Goal: Task Accomplishment & Management: Complete application form

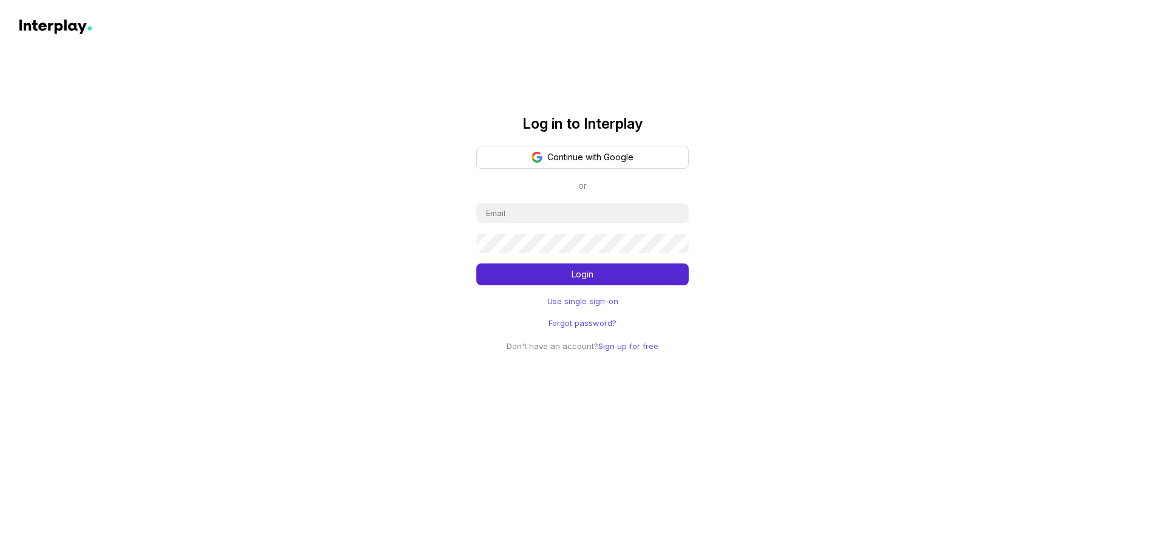
click at [621, 154] on button "Continue with Google" at bounding box center [582, 157] width 212 height 23
click at [612, 152] on button "Continue with Google" at bounding box center [582, 157] width 212 height 23
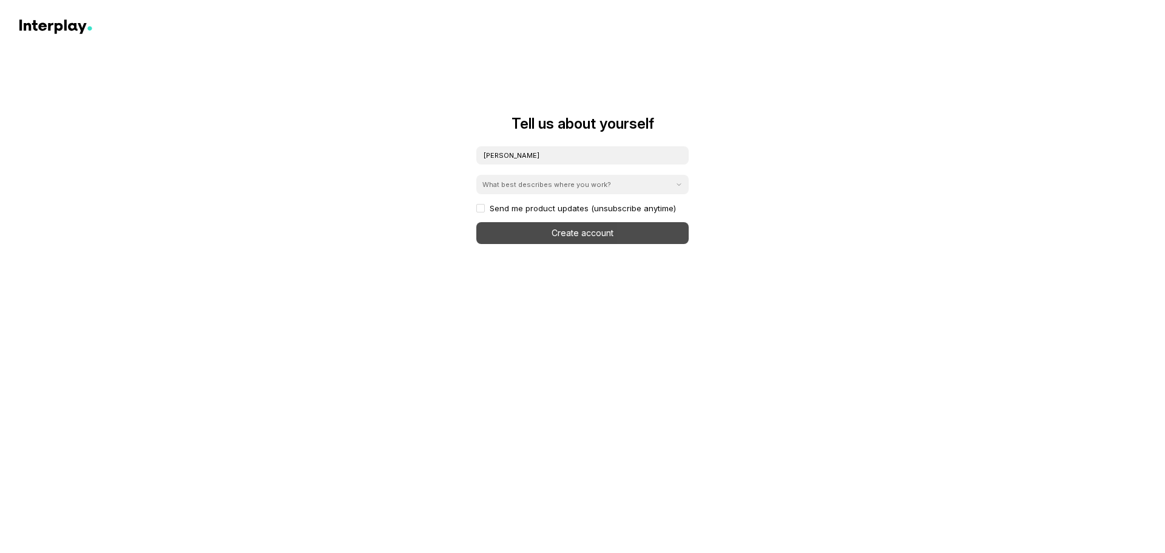
click at [578, 180] on div "What best describes where you work?" at bounding box center [546, 185] width 129 height 10
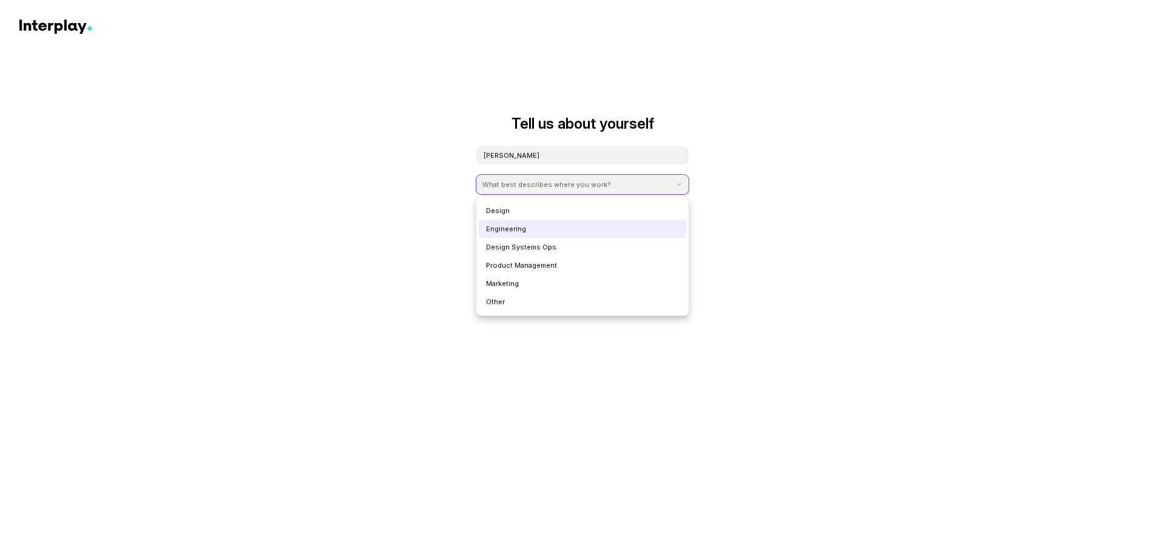
click at [521, 223] on div "Engineering" at bounding box center [583, 229] width 208 height 18
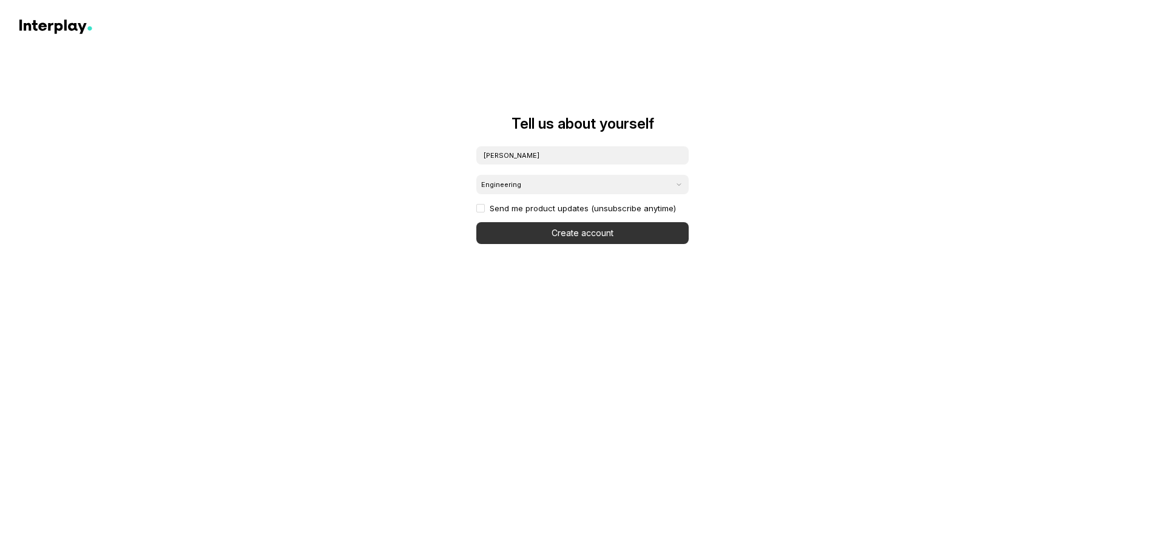
click at [634, 228] on button "Create account" at bounding box center [582, 233] width 212 height 22
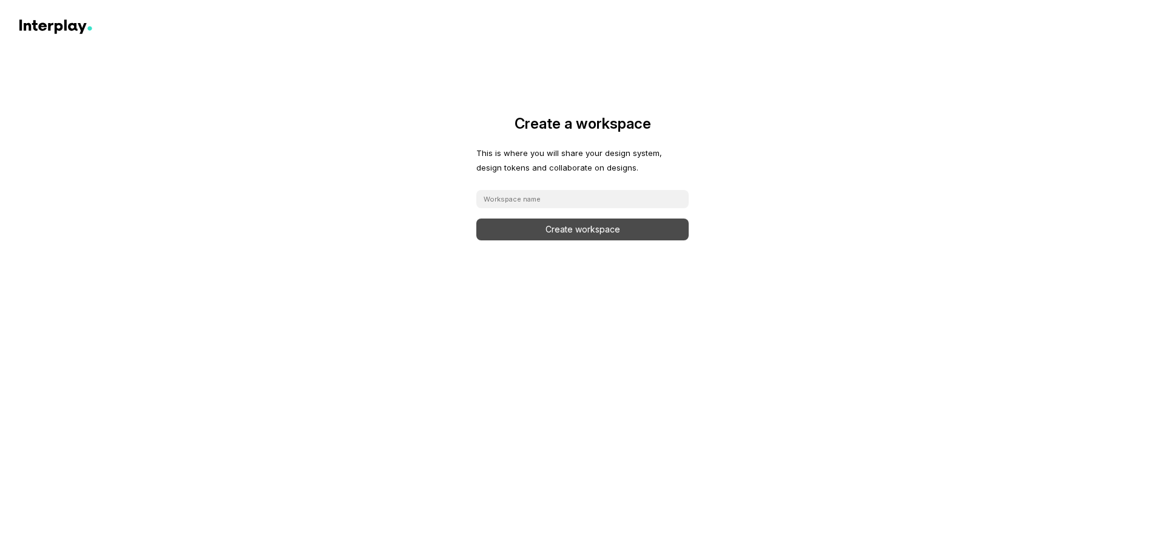
click at [582, 193] on input at bounding box center [582, 199] width 212 height 18
click at [597, 208] on input at bounding box center [582, 199] width 212 height 18
click at [599, 203] on input at bounding box center [582, 199] width 212 height 18
type input "Test"
click at [595, 223] on button "Create workspace" at bounding box center [582, 229] width 212 height 22
